Goal: Obtain resource: Download file/media

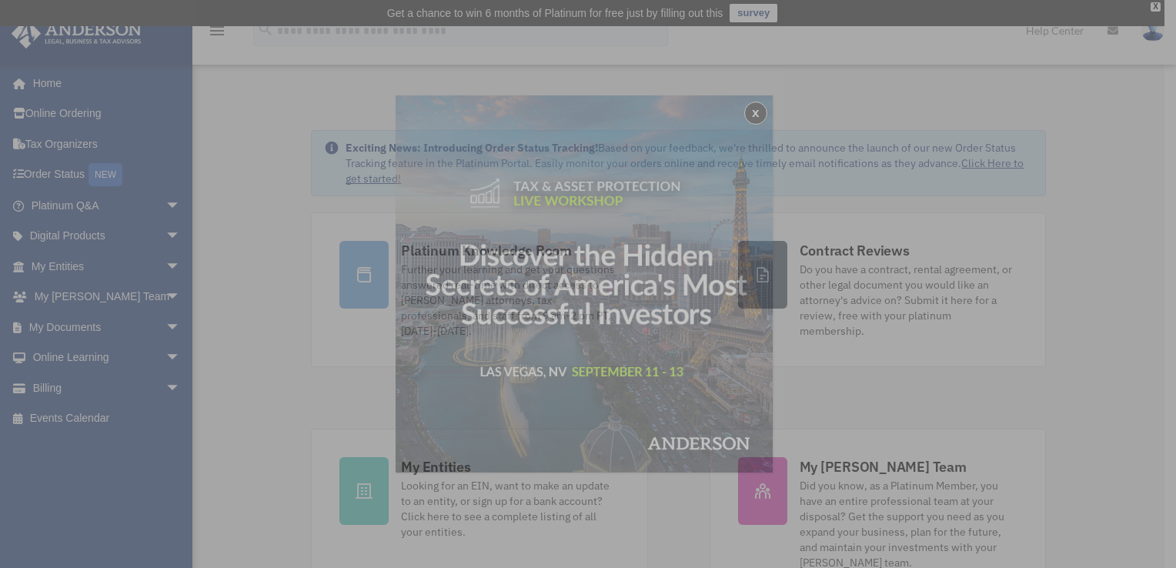
click at [92, 272] on div "x" at bounding box center [588, 284] width 1176 height 568
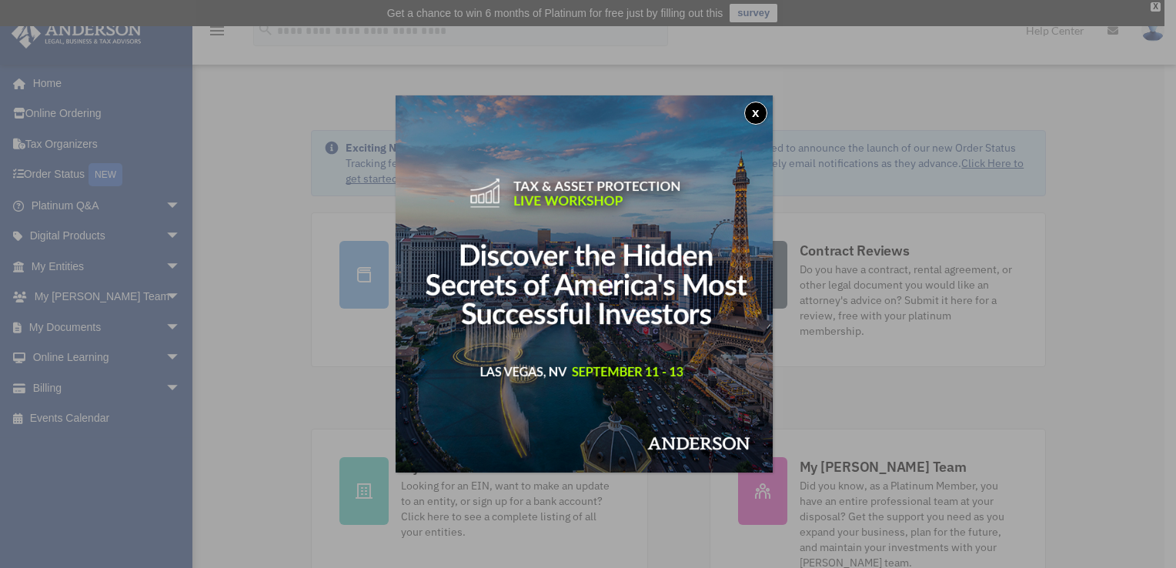
click at [746, 109] on img at bounding box center [584, 283] width 377 height 377
click at [762, 105] on button "x" at bounding box center [755, 113] width 23 height 23
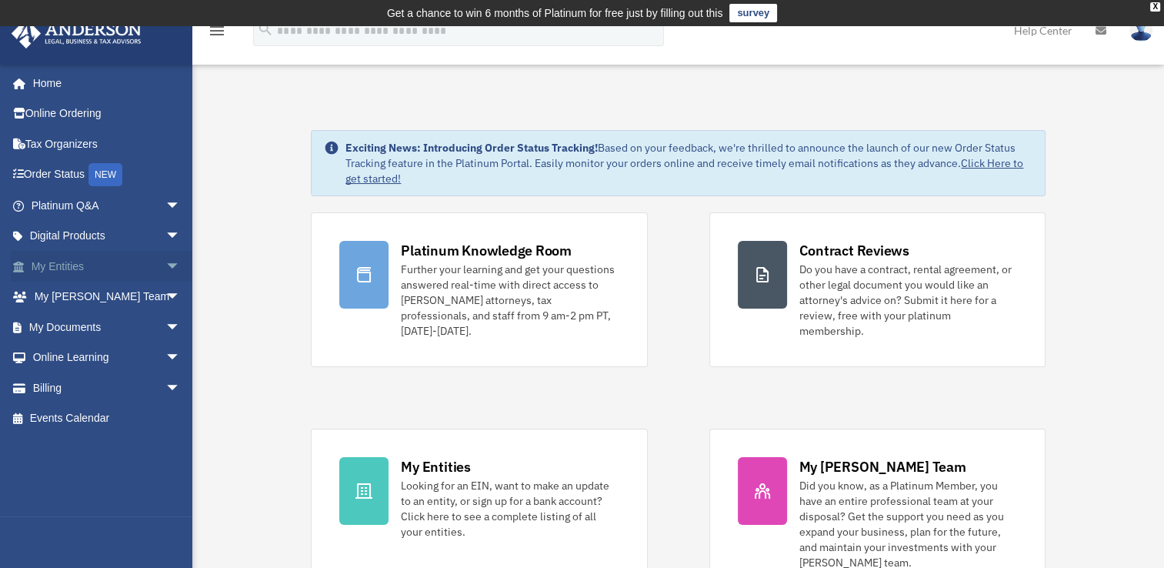
click at [165, 272] on span "arrow_drop_down" at bounding box center [180, 267] width 31 height 32
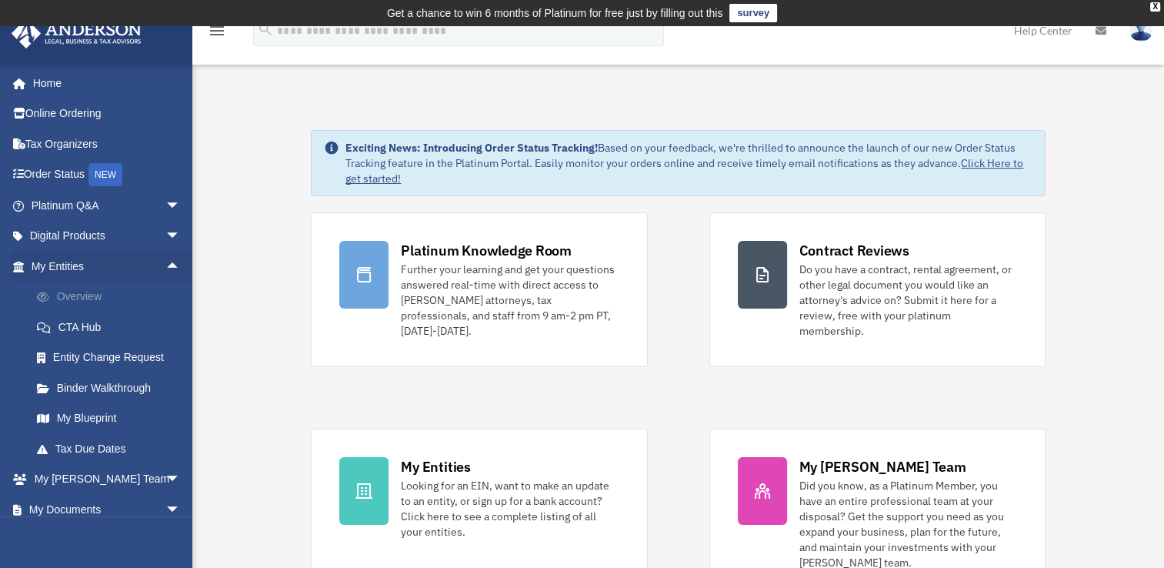
click at [80, 292] on link "Overview" at bounding box center [113, 297] width 182 height 31
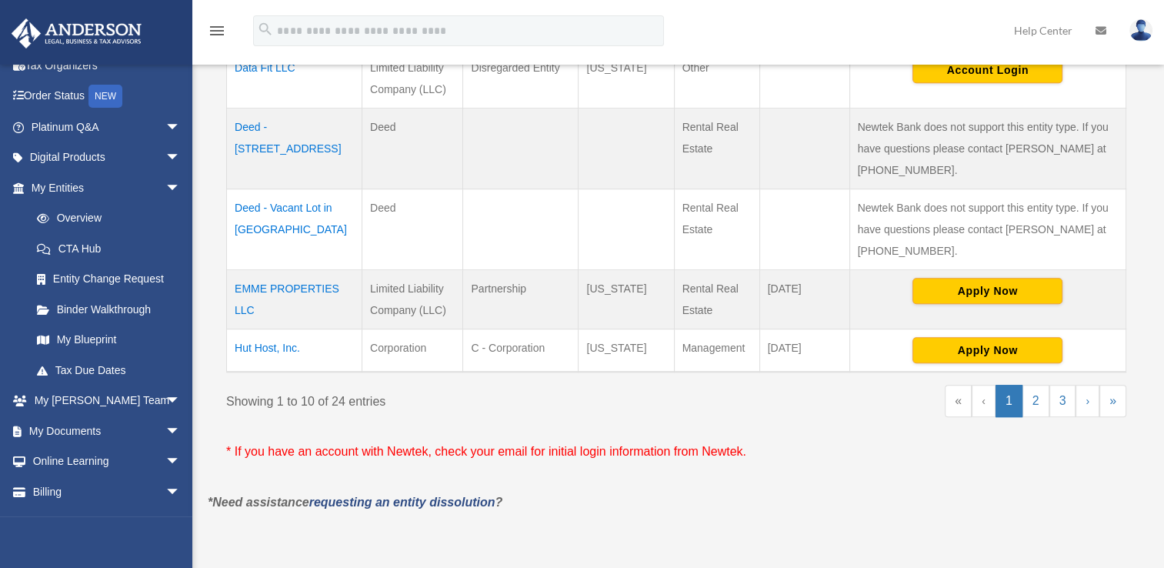
scroll to position [902, 0]
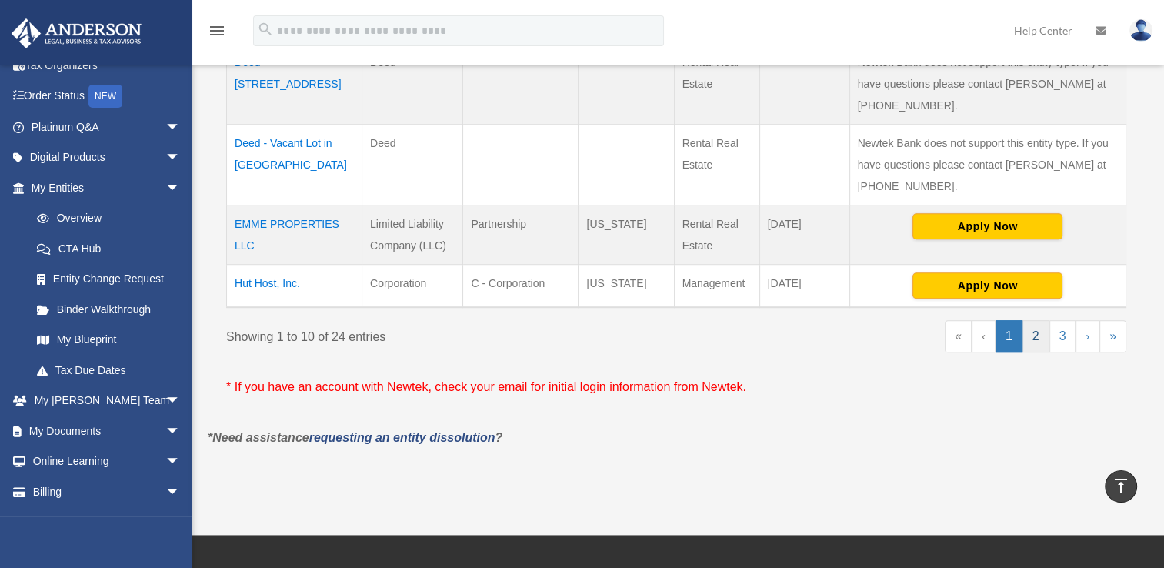
click at [1042, 337] on link "2" at bounding box center [1036, 336] width 27 height 32
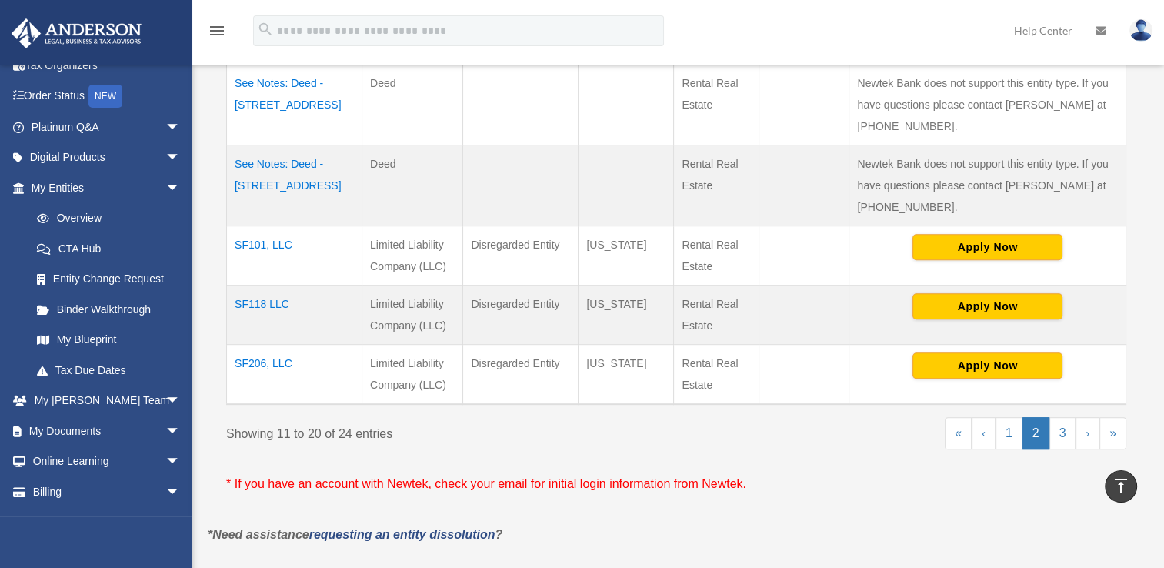
scroll to position [757, 0]
click at [1065, 439] on link "3" at bounding box center [1063, 433] width 27 height 32
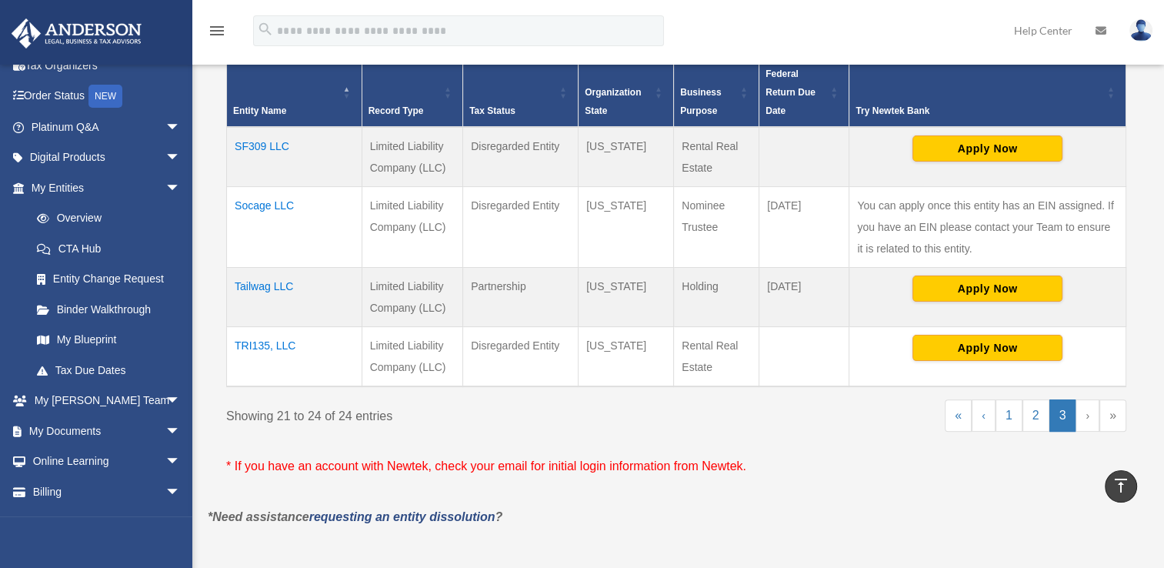
scroll to position [352, 0]
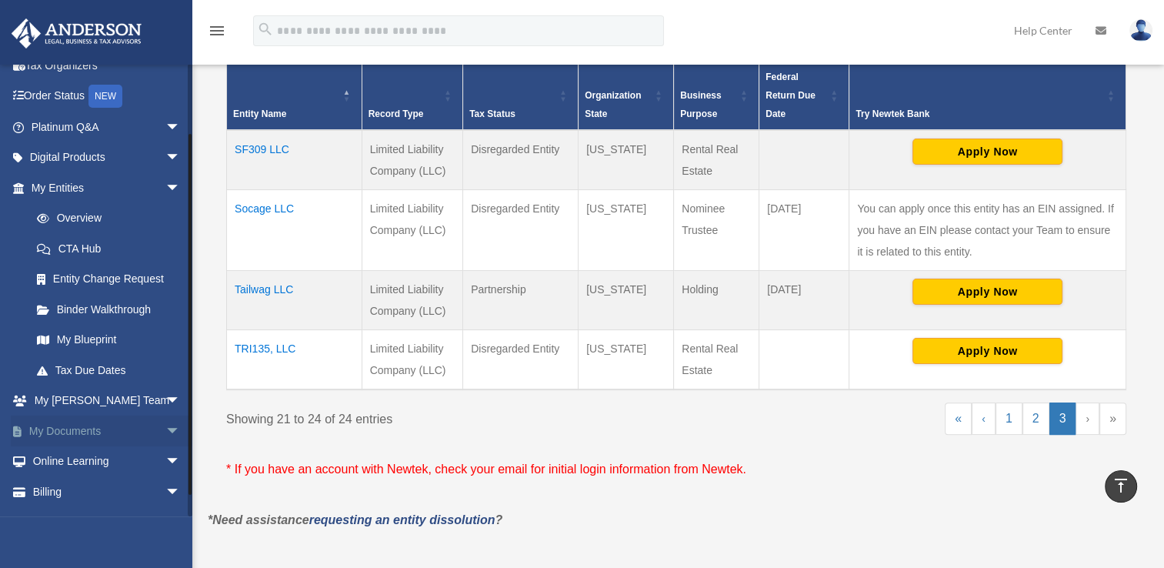
click at [71, 430] on link "My Documents arrow_drop_down" at bounding box center [107, 431] width 193 height 31
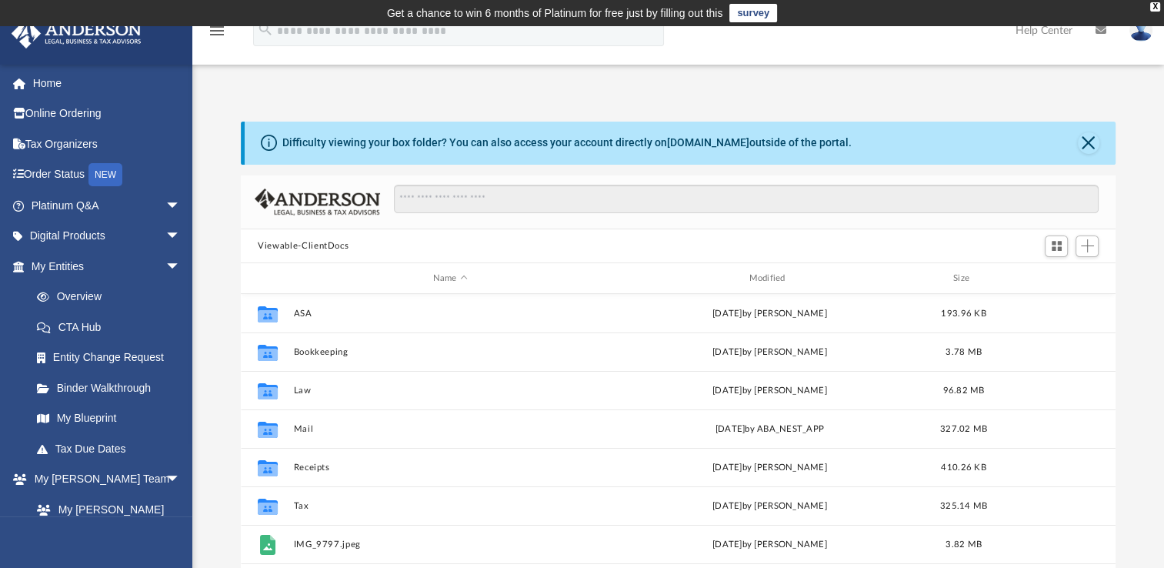
scroll to position [338, 862]
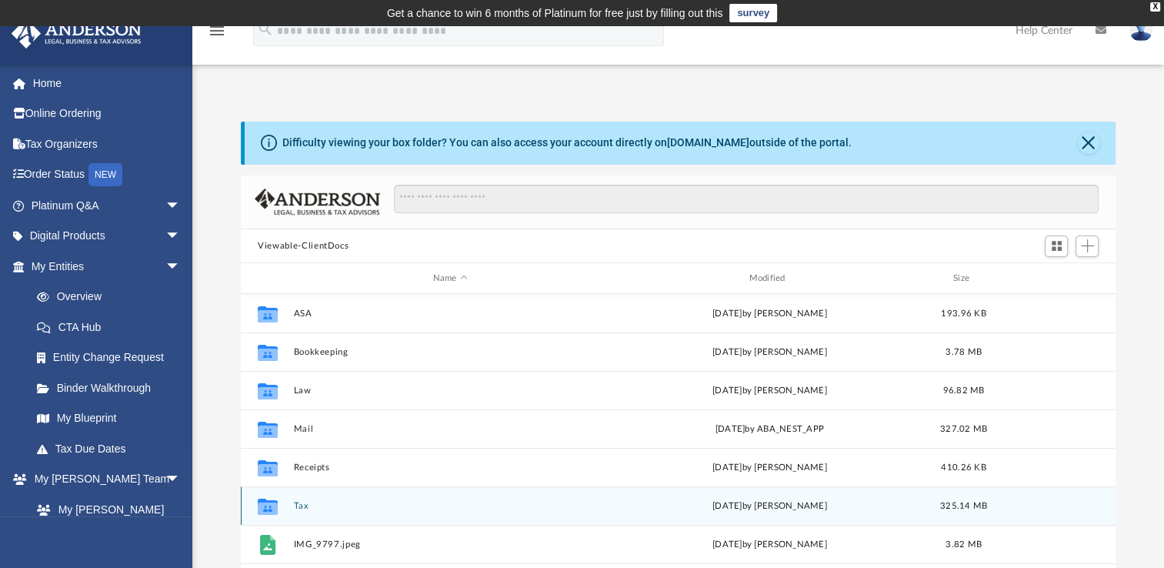
click at [284, 507] on div "Collaborated Folder" at bounding box center [268, 506] width 38 height 25
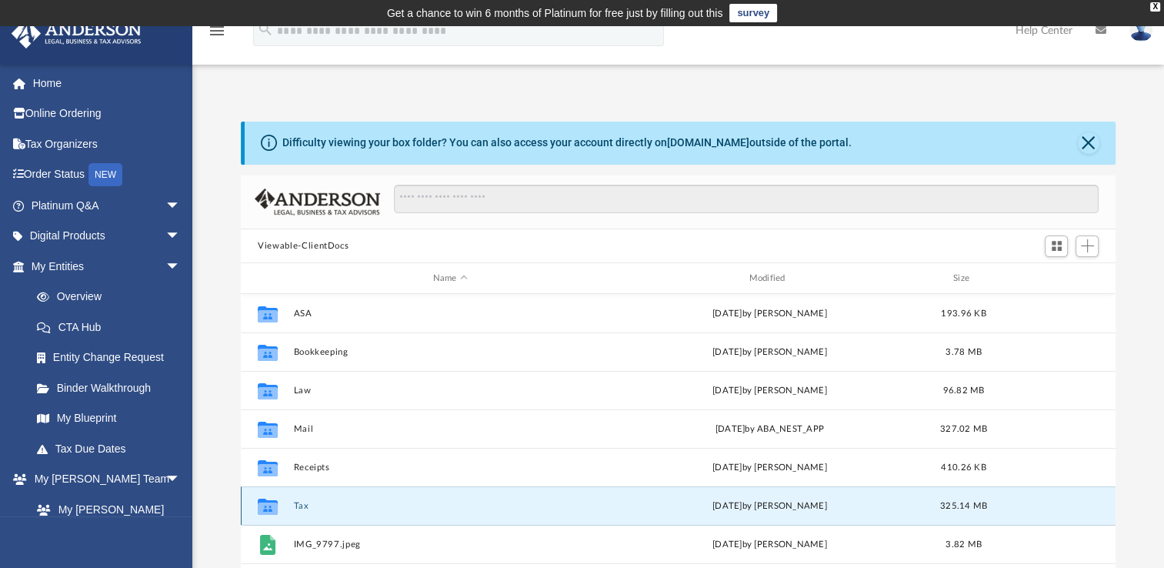
click at [294, 501] on button "Tax" at bounding box center [450, 506] width 313 height 10
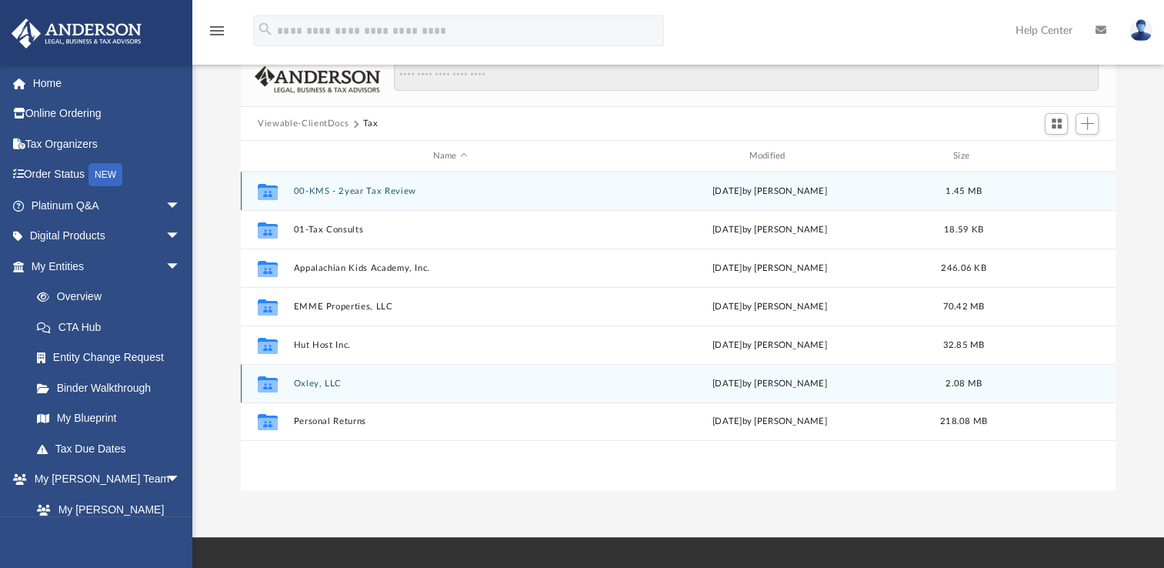
scroll to position [123, 0]
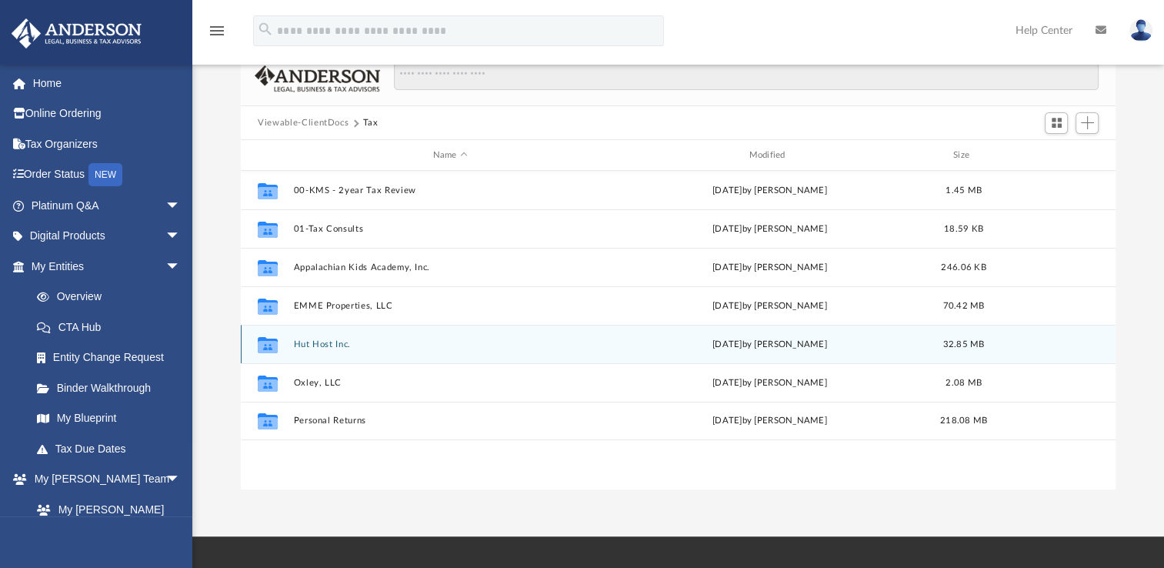
click at [308, 346] on button "Hut Host Inc." at bounding box center [450, 344] width 313 height 10
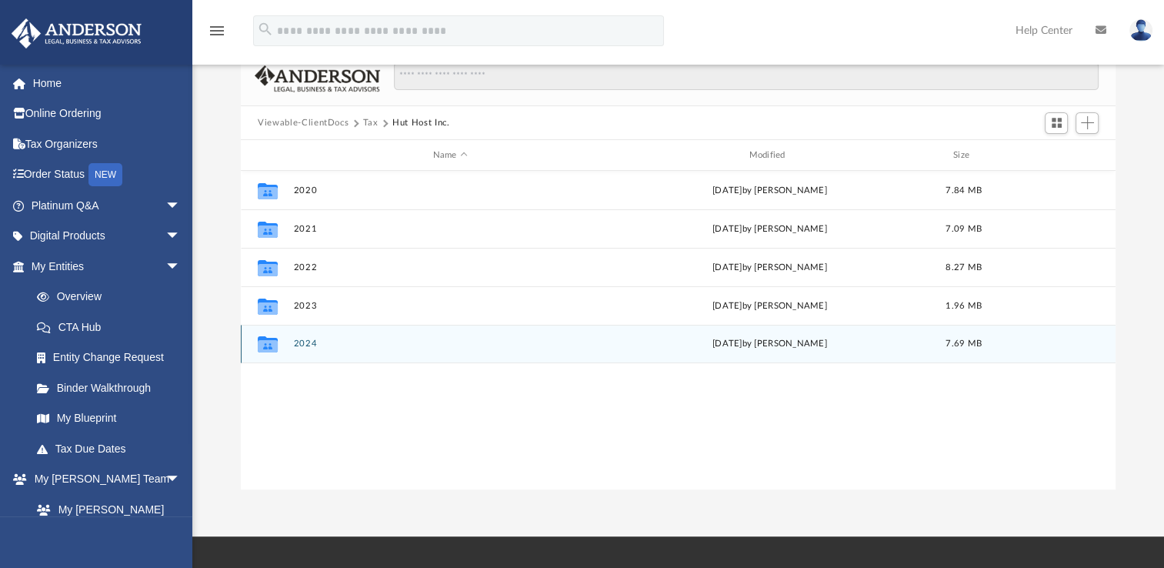
click at [308, 346] on button "2024" at bounding box center [450, 344] width 313 height 10
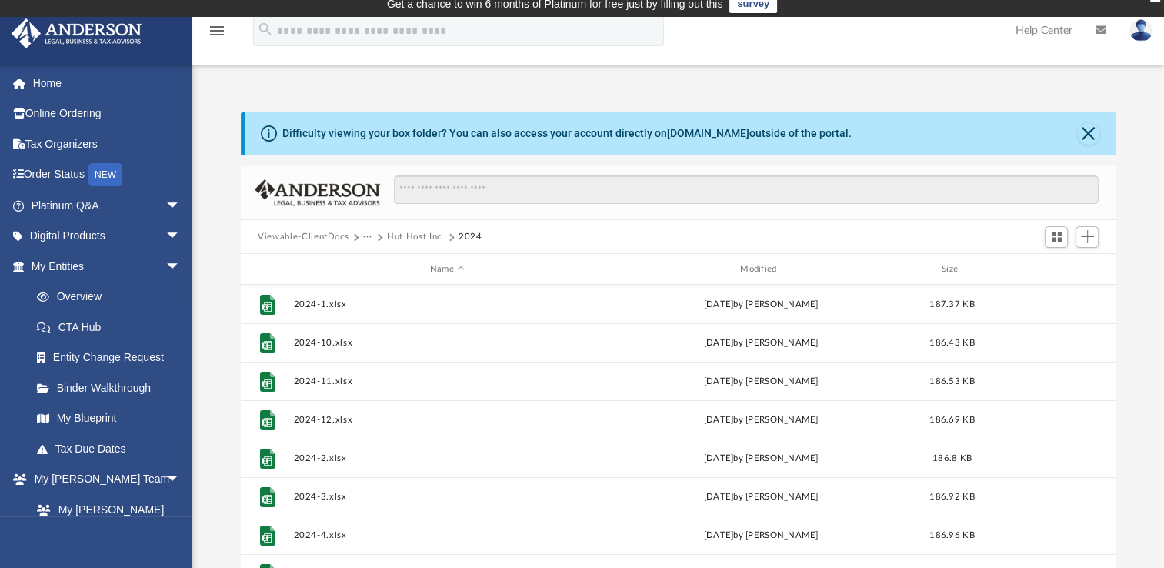
scroll to position [3, 0]
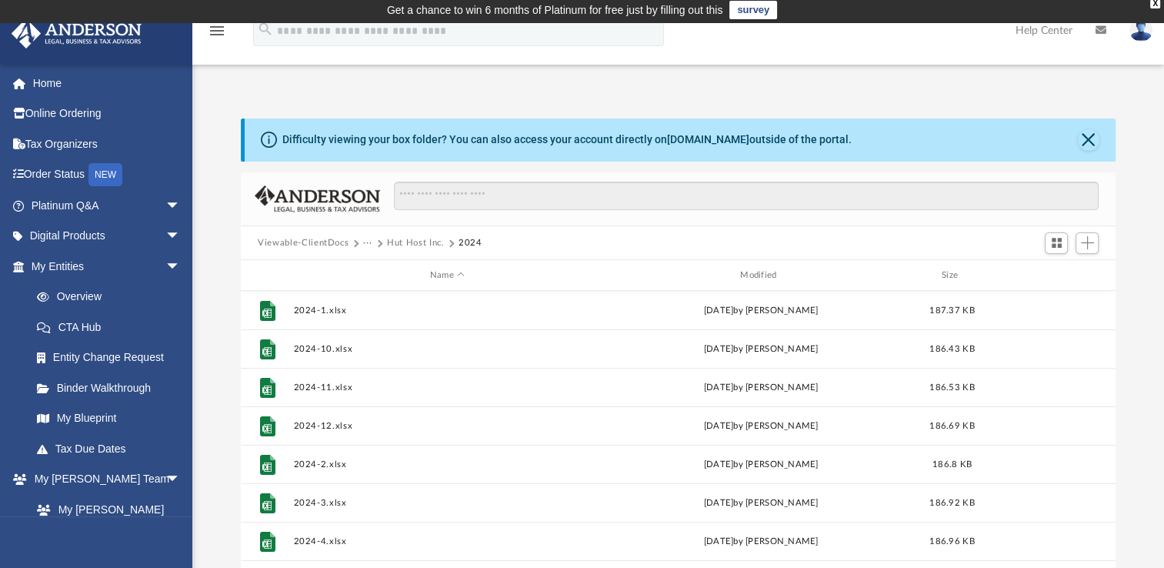
click at [560, 266] on div "Name Modified Size" at bounding box center [678, 275] width 875 height 31
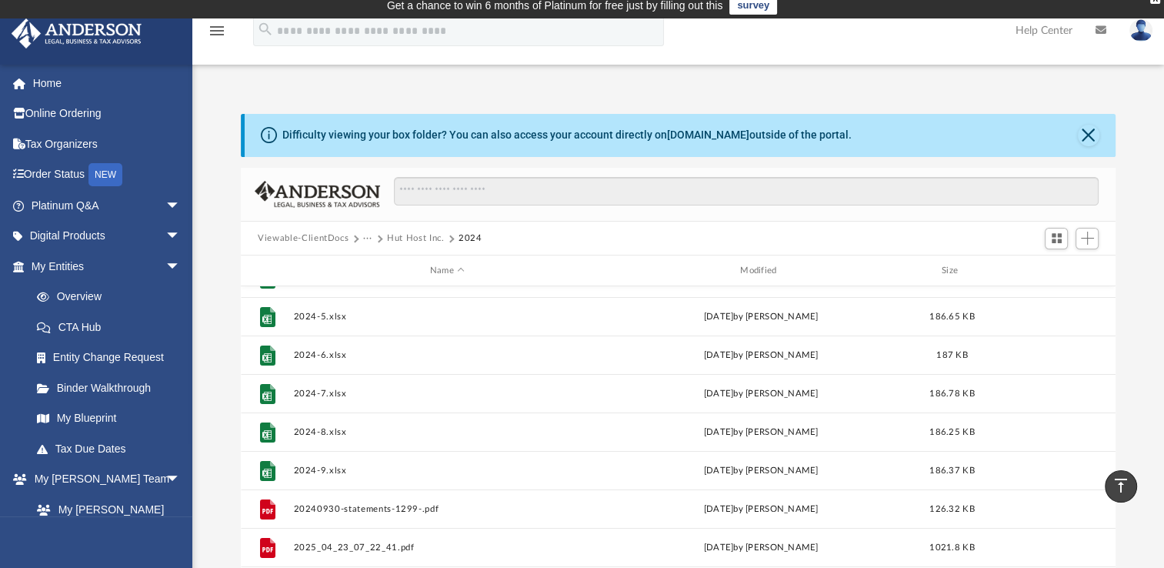
scroll to position [5, 0]
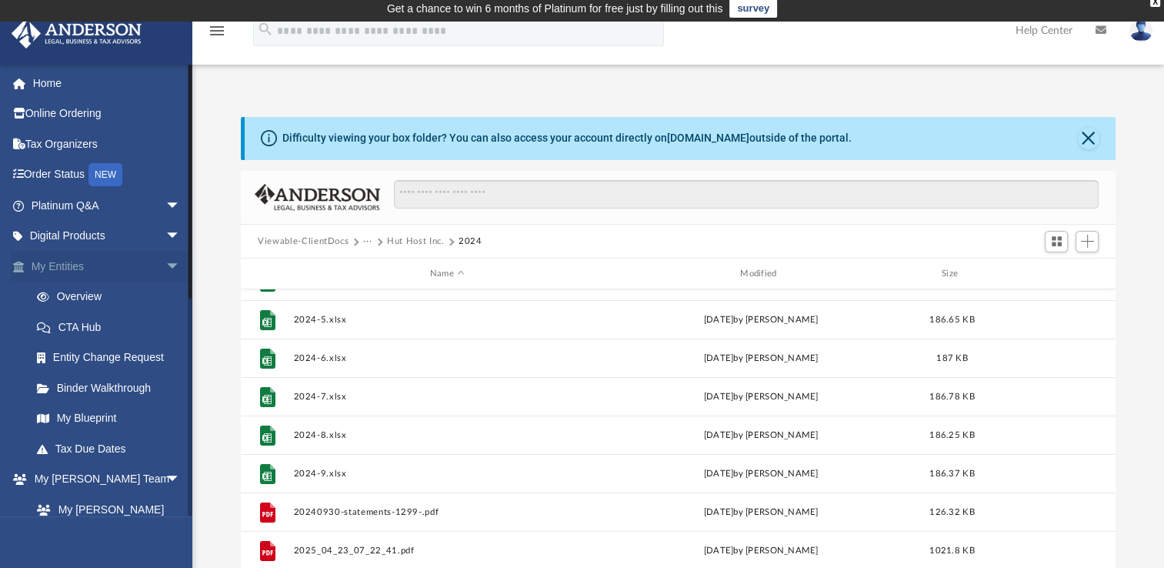
click at [165, 271] on span "arrow_drop_down" at bounding box center [180, 267] width 31 height 32
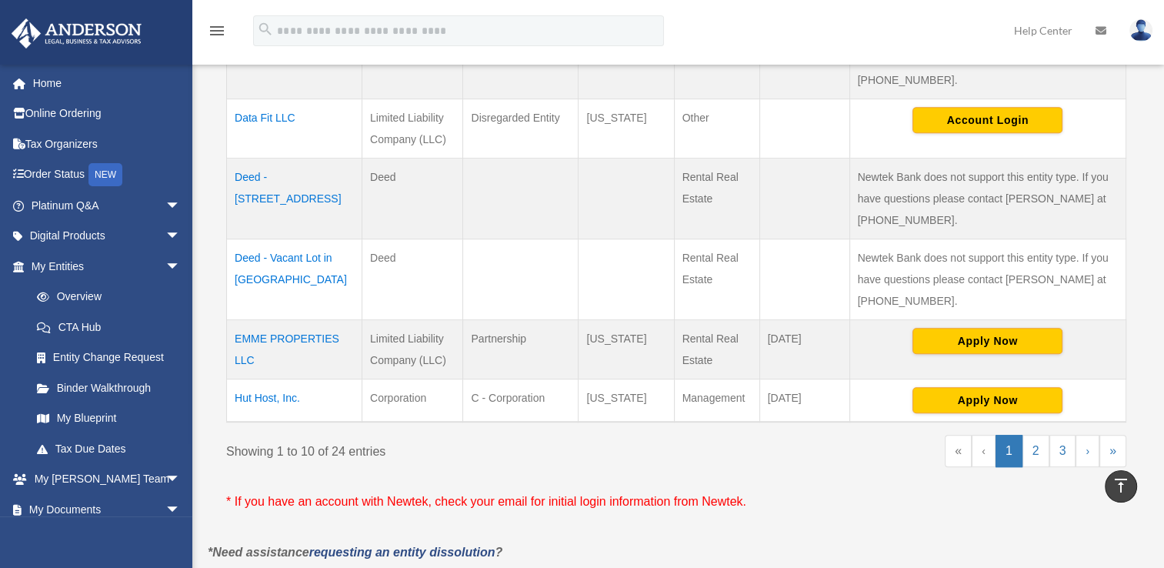
scroll to position [787, 0]
click at [1039, 448] on link "2" at bounding box center [1036, 451] width 27 height 32
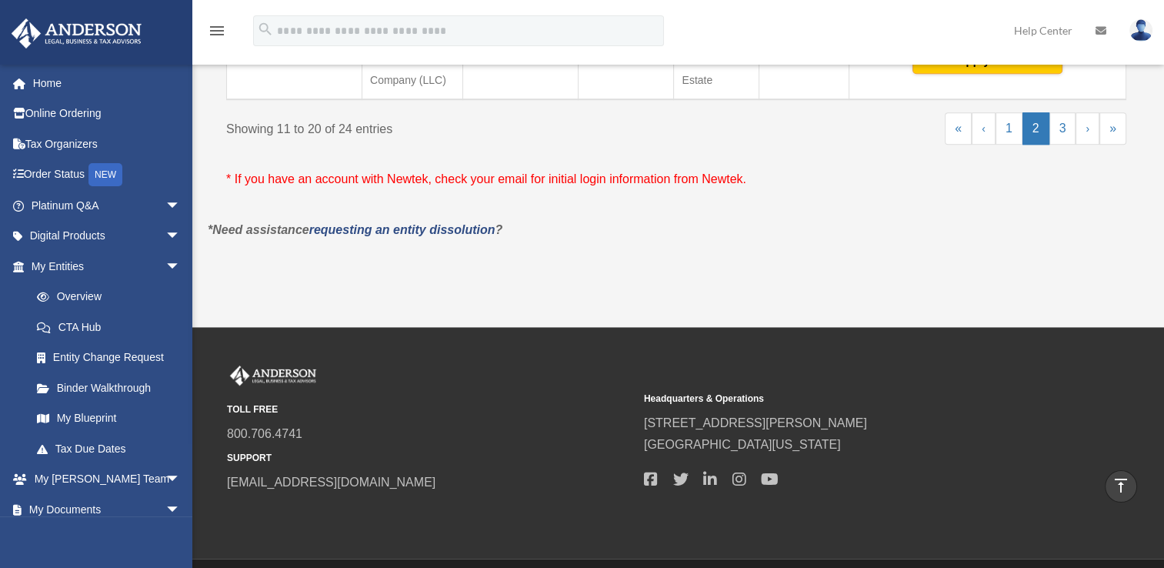
scroll to position [1107, 0]
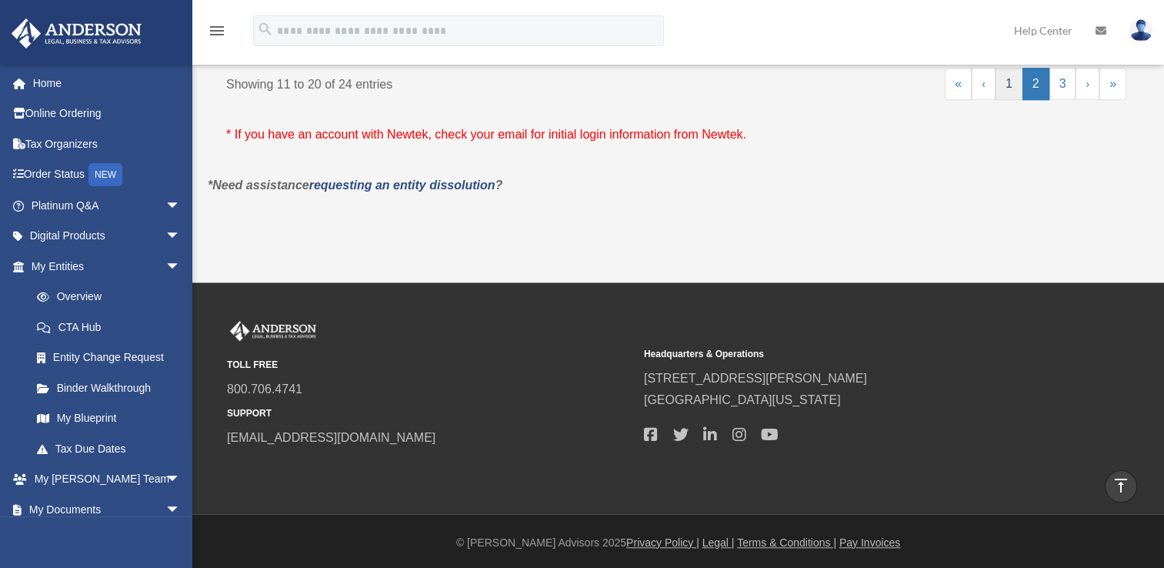
click at [1004, 88] on link "1" at bounding box center [1009, 84] width 27 height 32
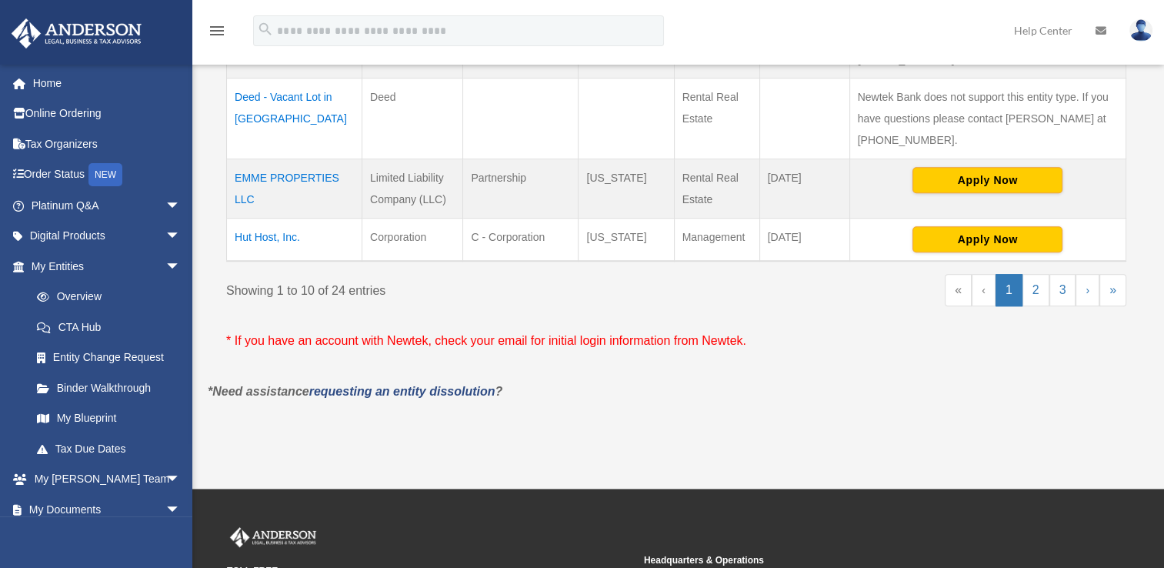
scroll to position [980, 0]
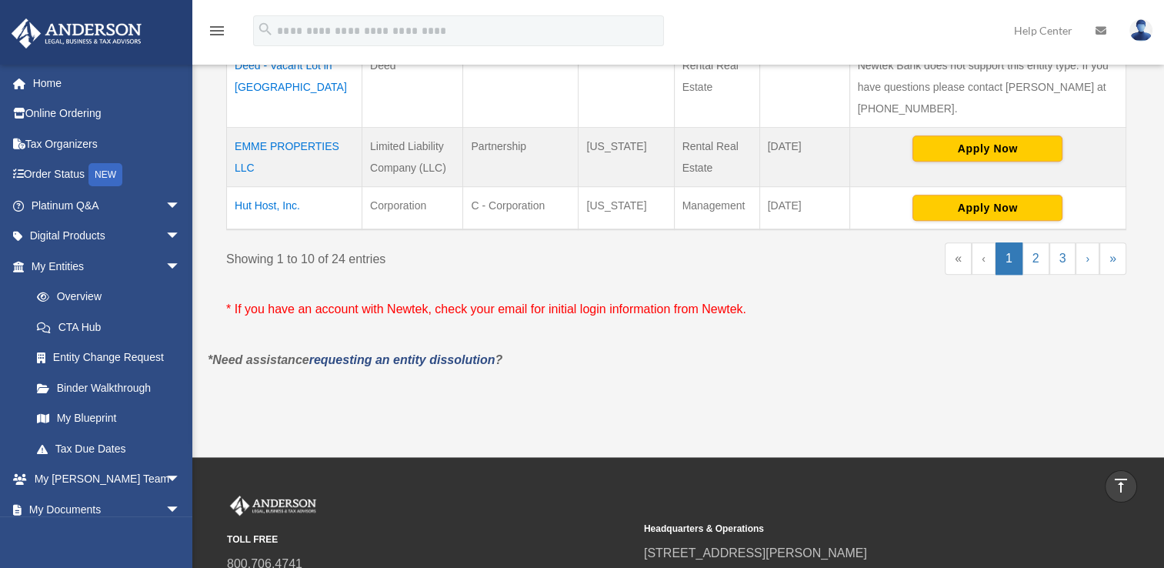
click at [991, 266] on link "‹" at bounding box center [984, 258] width 24 height 32
click at [985, 266] on link "‹" at bounding box center [984, 258] width 24 height 32
click at [1029, 262] on link "2" at bounding box center [1036, 258] width 27 height 32
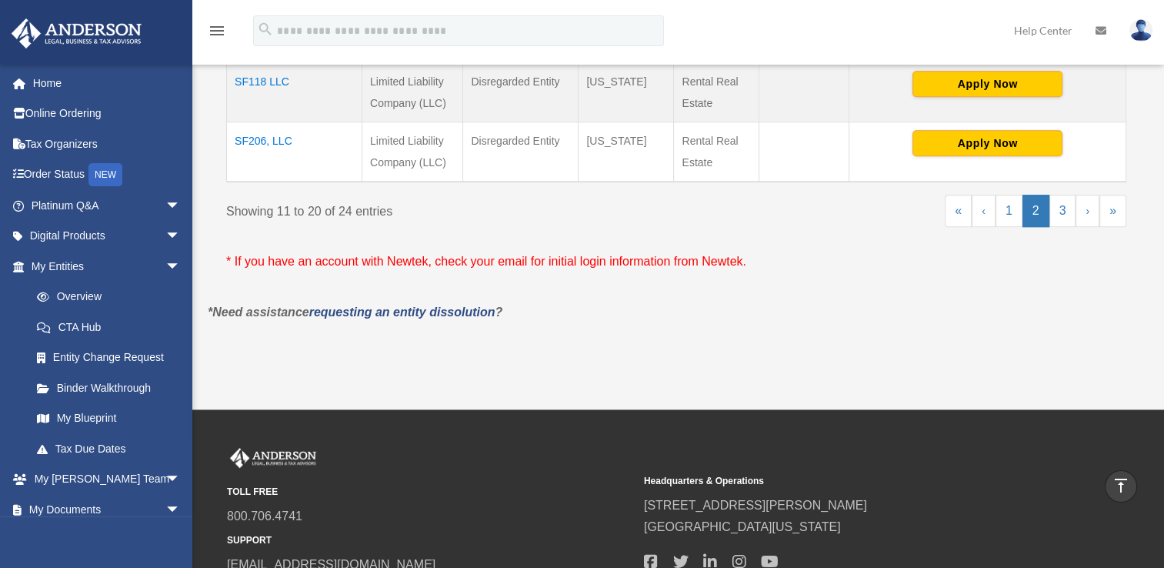
scroll to position [996, 0]
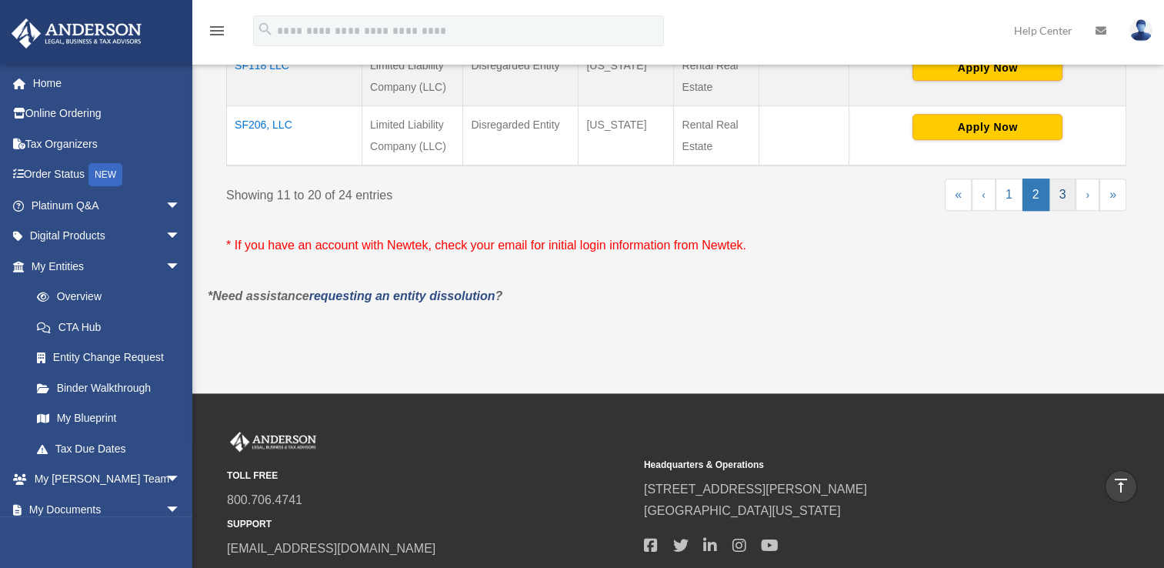
click at [1064, 195] on link "3" at bounding box center [1063, 195] width 27 height 32
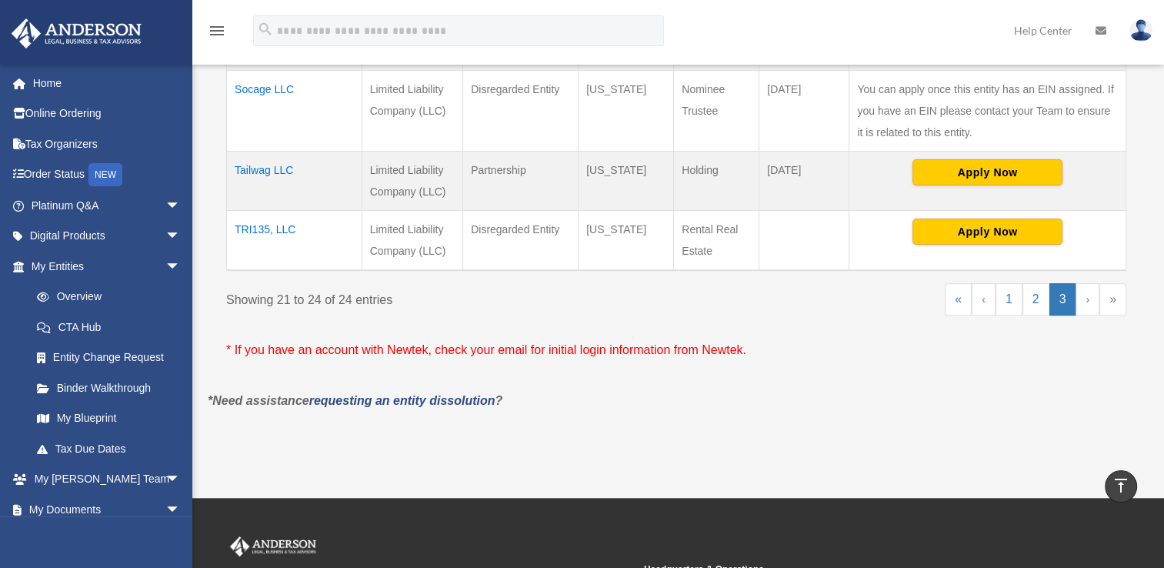
scroll to position [469, 0]
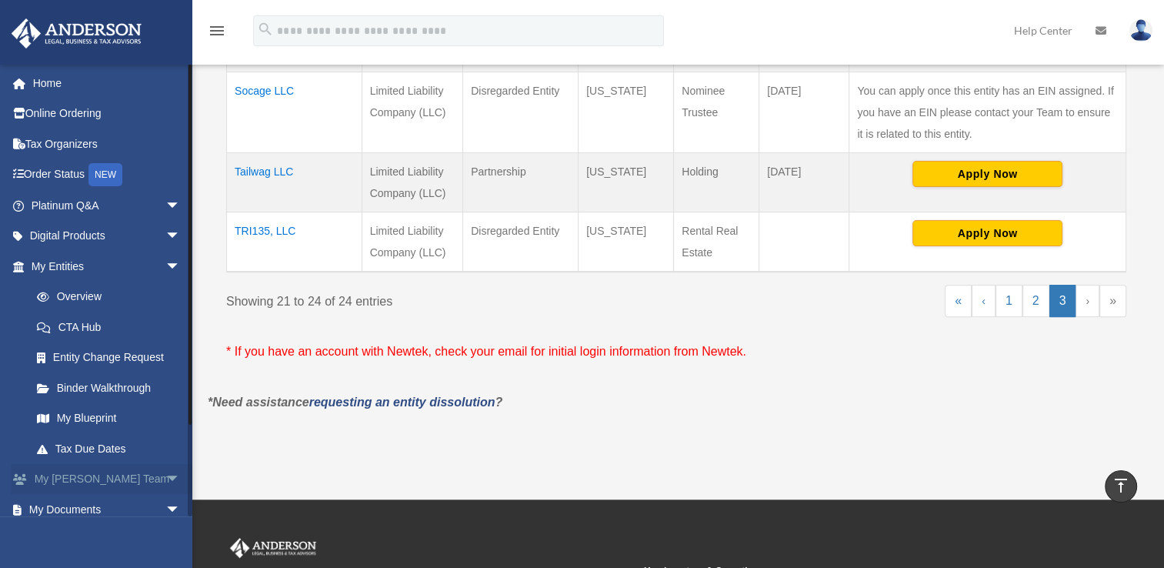
click at [110, 473] on link "My Anderson Team arrow_drop_down" at bounding box center [107, 479] width 193 height 31
click at [52, 264] on link "My Entities arrow_drop_down" at bounding box center [107, 266] width 193 height 31
click at [62, 506] on link "My Documents arrow_drop_down" at bounding box center [107, 509] width 193 height 31
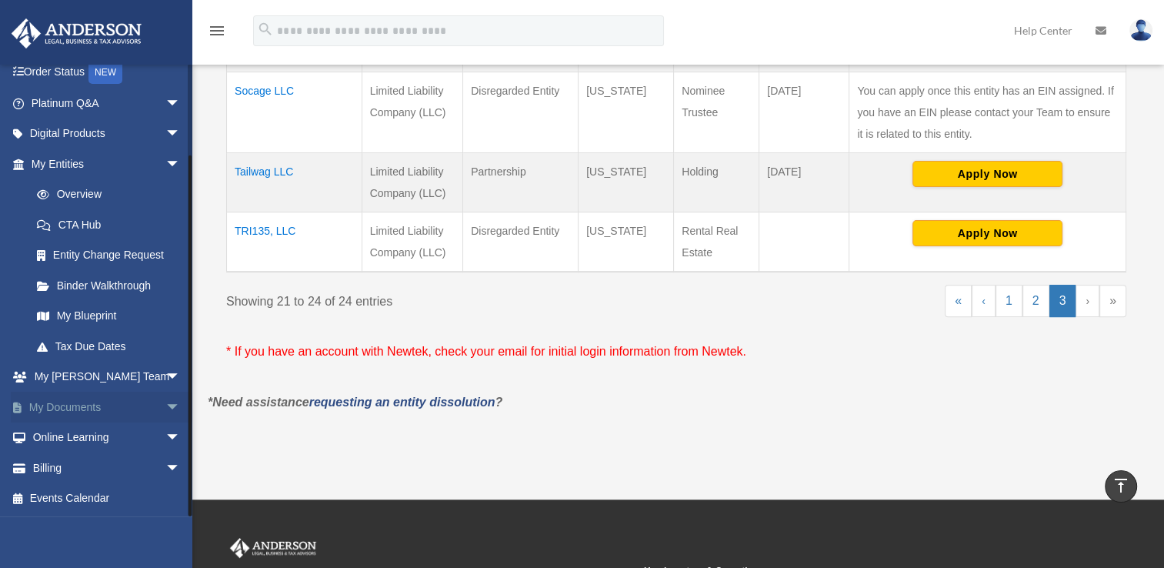
scroll to position [102, 0]
click at [130, 413] on link "My Documents arrow_drop_down" at bounding box center [107, 407] width 193 height 31
click at [165, 407] on span "arrow_drop_down" at bounding box center [180, 408] width 31 height 32
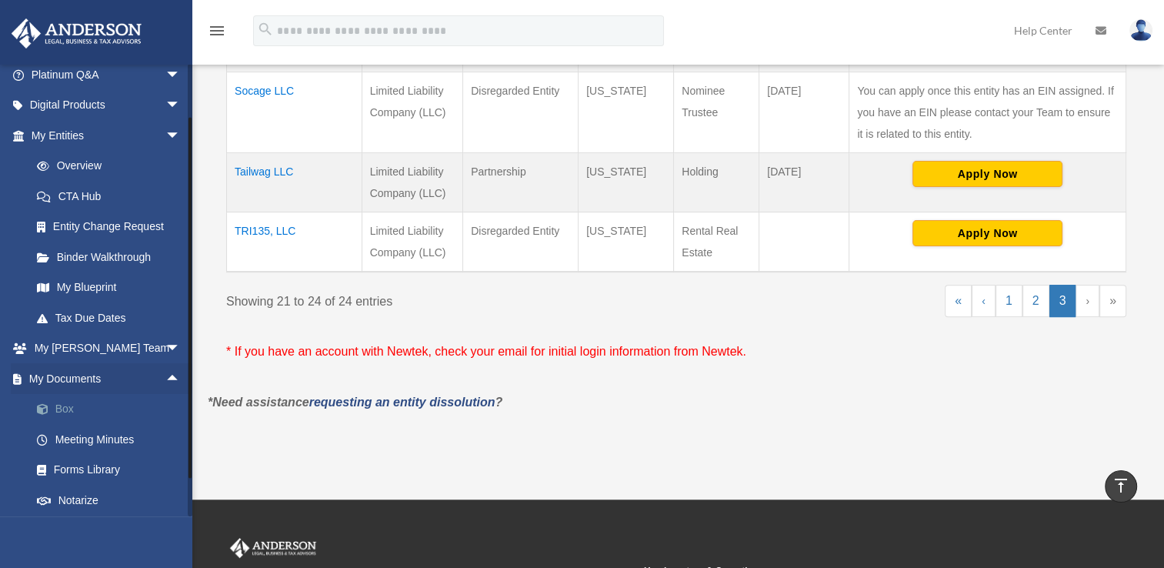
click at [62, 405] on link "Box" at bounding box center [113, 409] width 182 height 31
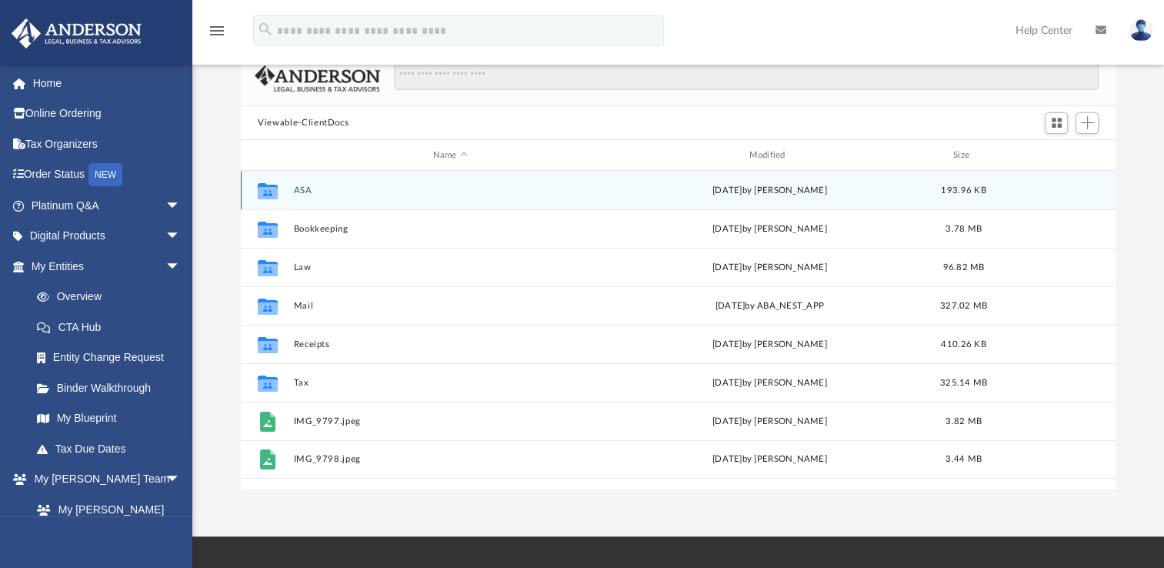
scroll to position [126, 0]
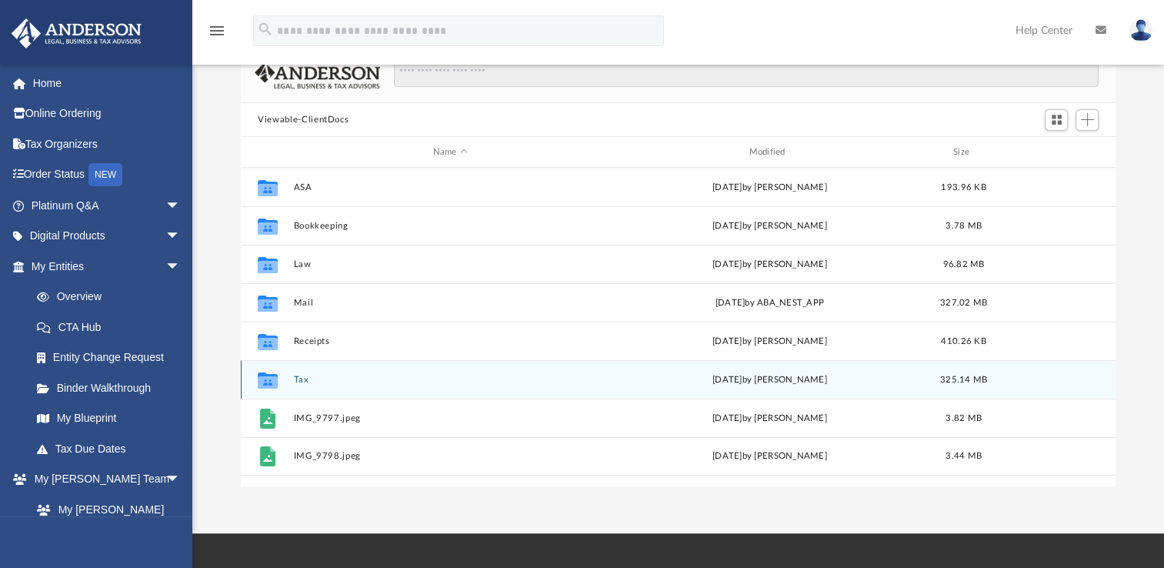
click at [289, 381] on div "Collaborated Folder Tax [DATE] by [PERSON_NAME] 325.14 MB" at bounding box center [678, 379] width 875 height 38
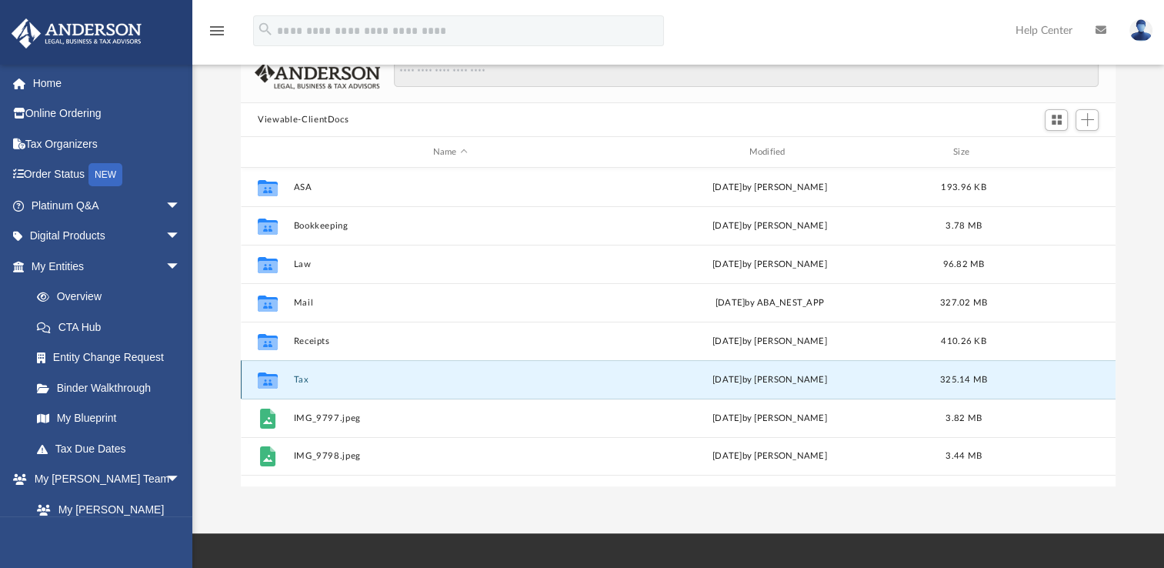
click at [308, 377] on button "Tax" at bounding box center [450, 380] width 313 height 10
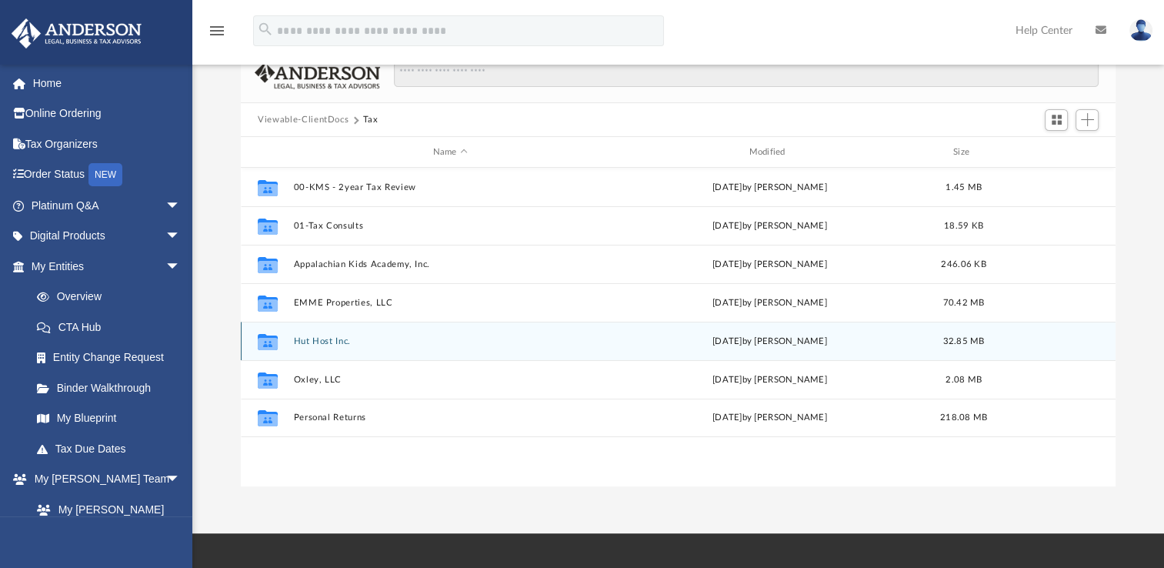
click at [328, 334] on div "Collaborated Folder Hut Host Inc. [DATE] by [PERSON_NAME] 32.85 MB" at bounding box center [678, 341] width 875 height 38
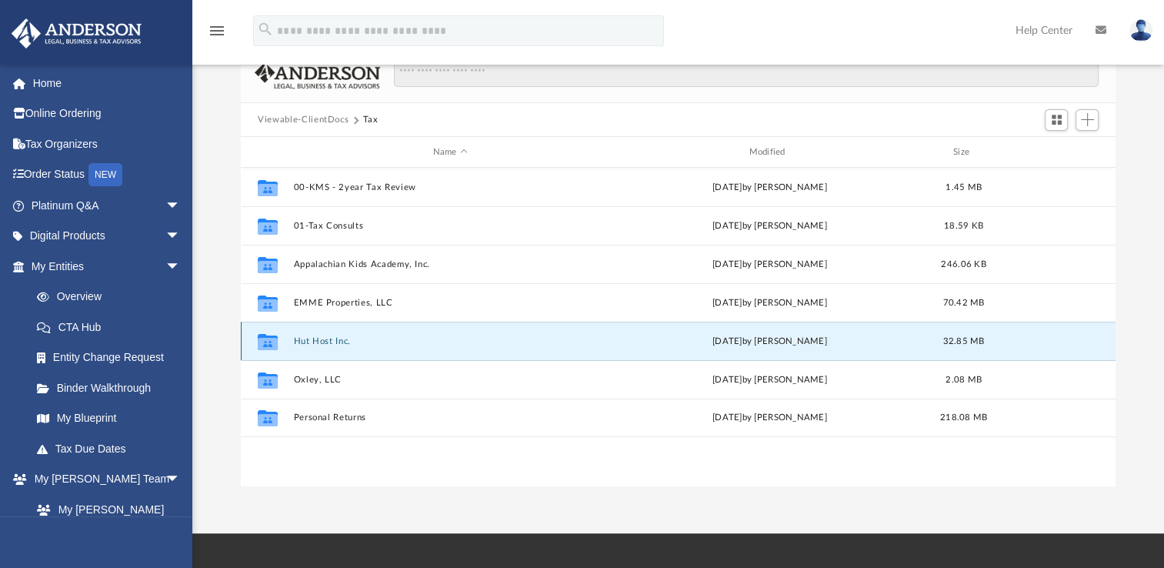
click at [323, 336] on button "Hut Host Inc." at bounding box center [450, 341] width 313 height 10
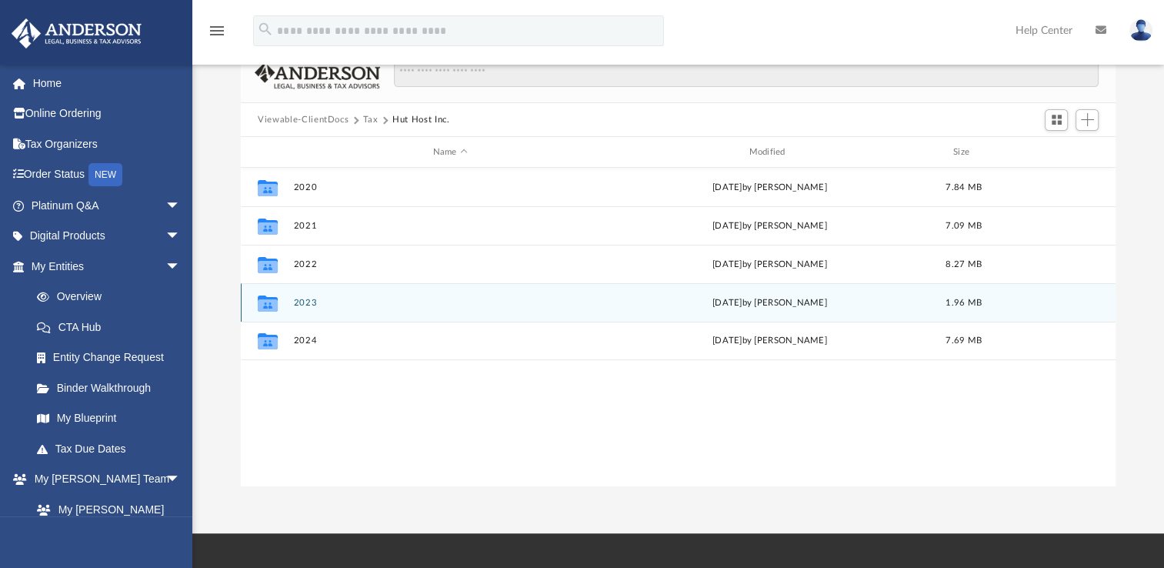
click at [298, 302] on button "2023" at bounding box center [450, 303] width 313 height 10
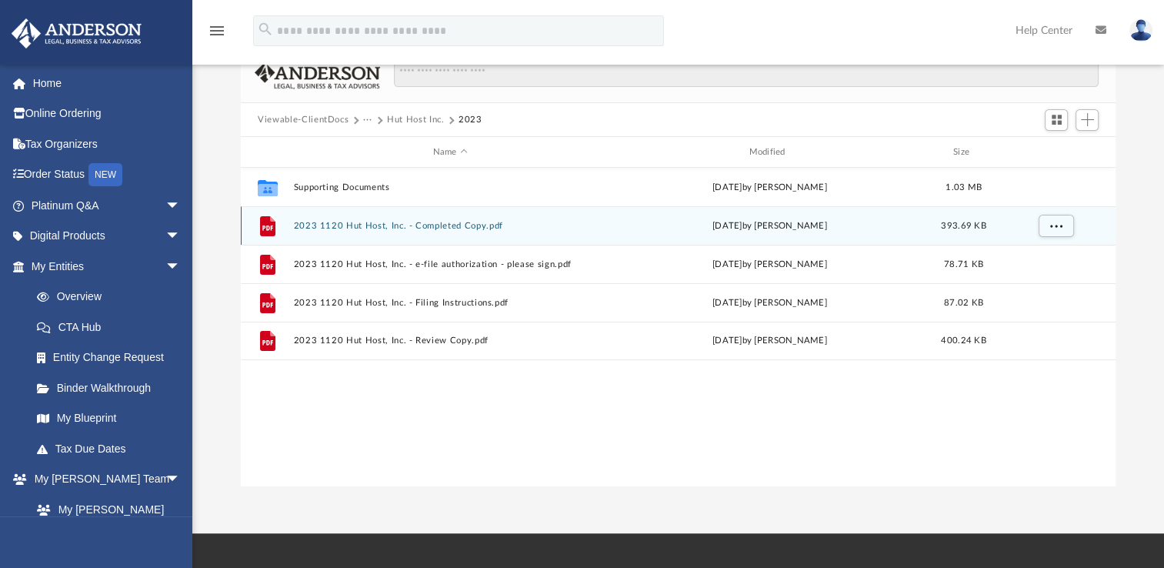
click at [444, 225] on button "2023 1120 Hut Host, Inc. - Completed Copy.pdf" at bounding box center [450, 226] width 313 height 10
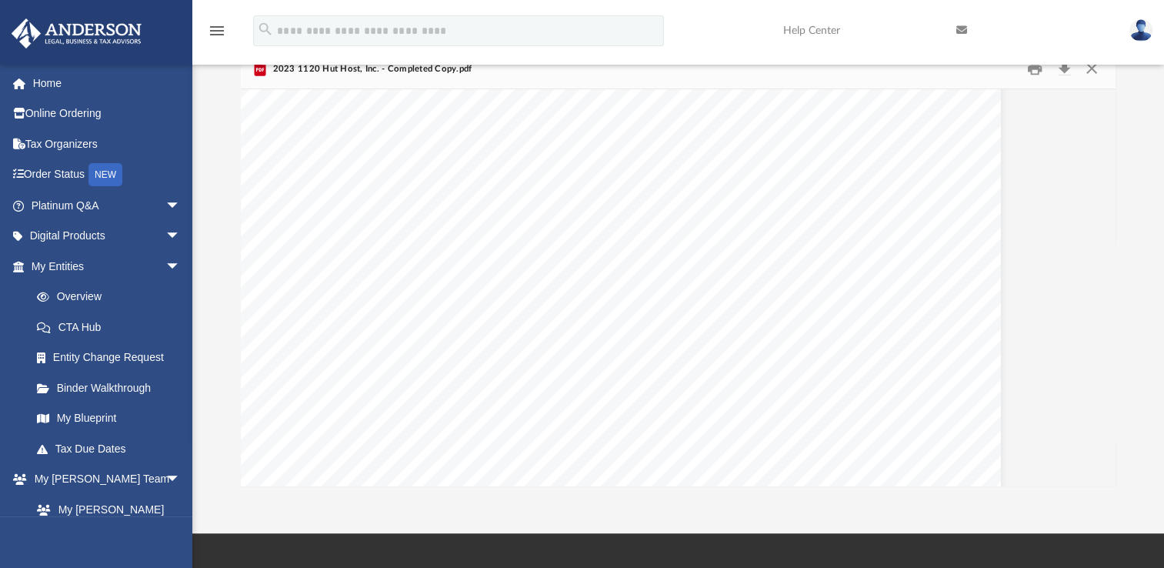
scroll to position [5512, 70]
